Goal: Task Accomplishment & Management: Manage account settings

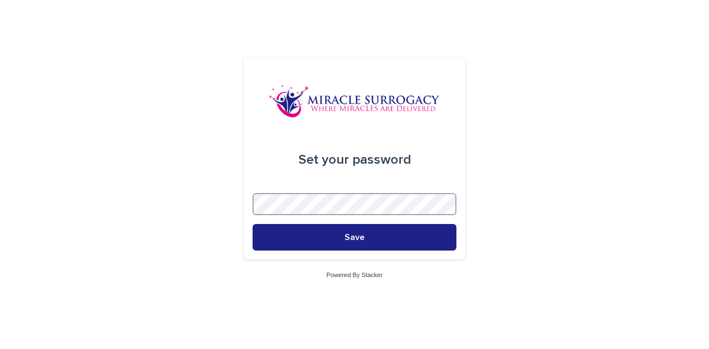
click at [253, 224] on button "Save" at bounding box center [355, 237] width 204 height 27
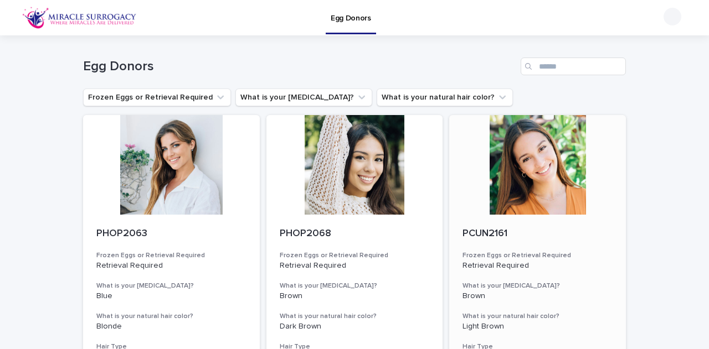
click at [560, 137] on div at bounding box center [537, 165] width 177 height 100
